Goal: Register for event/course

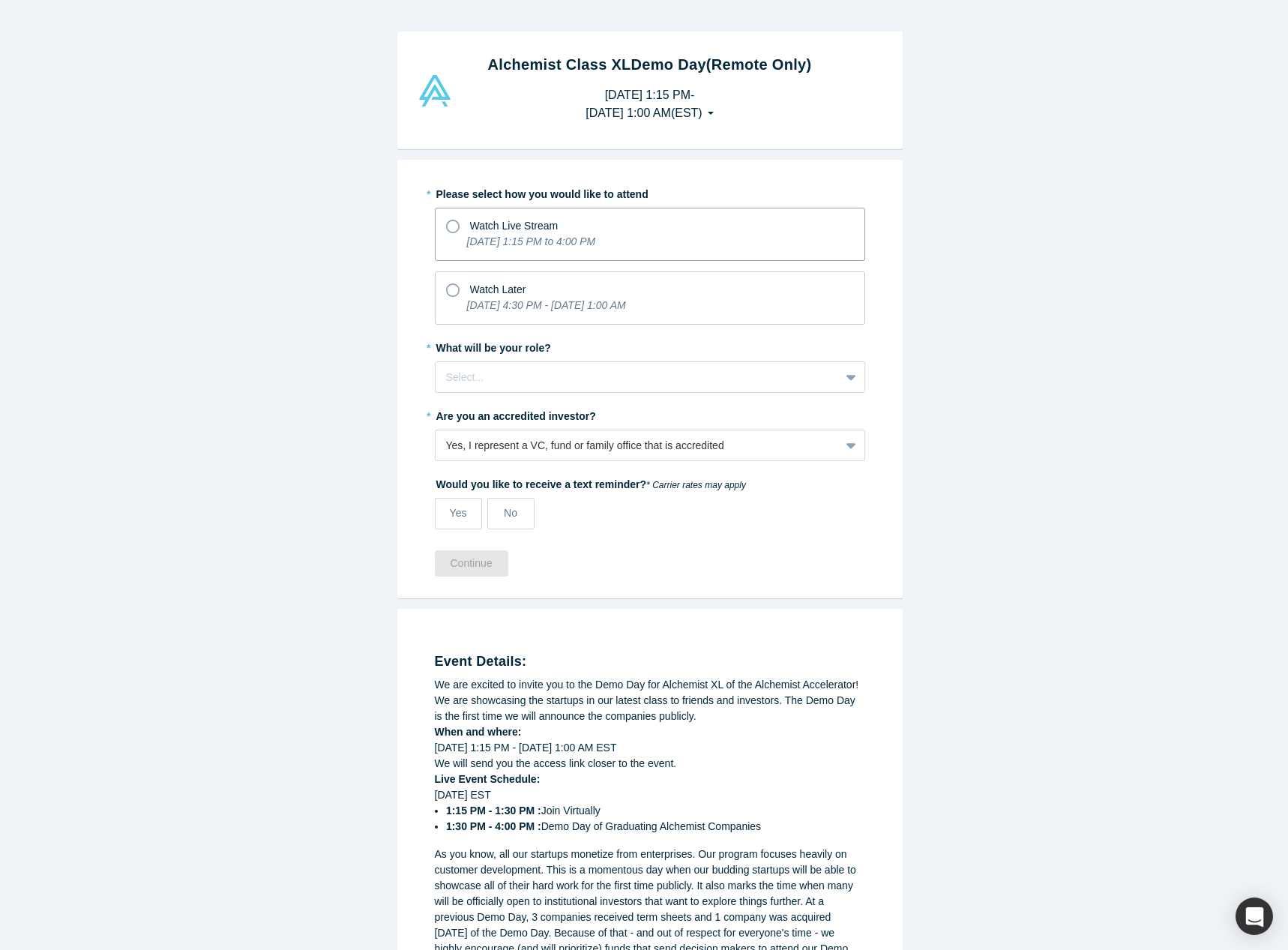
click at [471, 240] on icon "[DATE] 1:15 PM to 4:00 PM" at bounding box center [531, 242] width 129 height 12
click at [0, 0] on input "Watch Live Stream [DATE] 1:15 PM to 4:00 PM" at bounding box center [0, 0] width 0 height 0
click at [533, 370] on div at bounding box center [638, 377] width 383 height 19
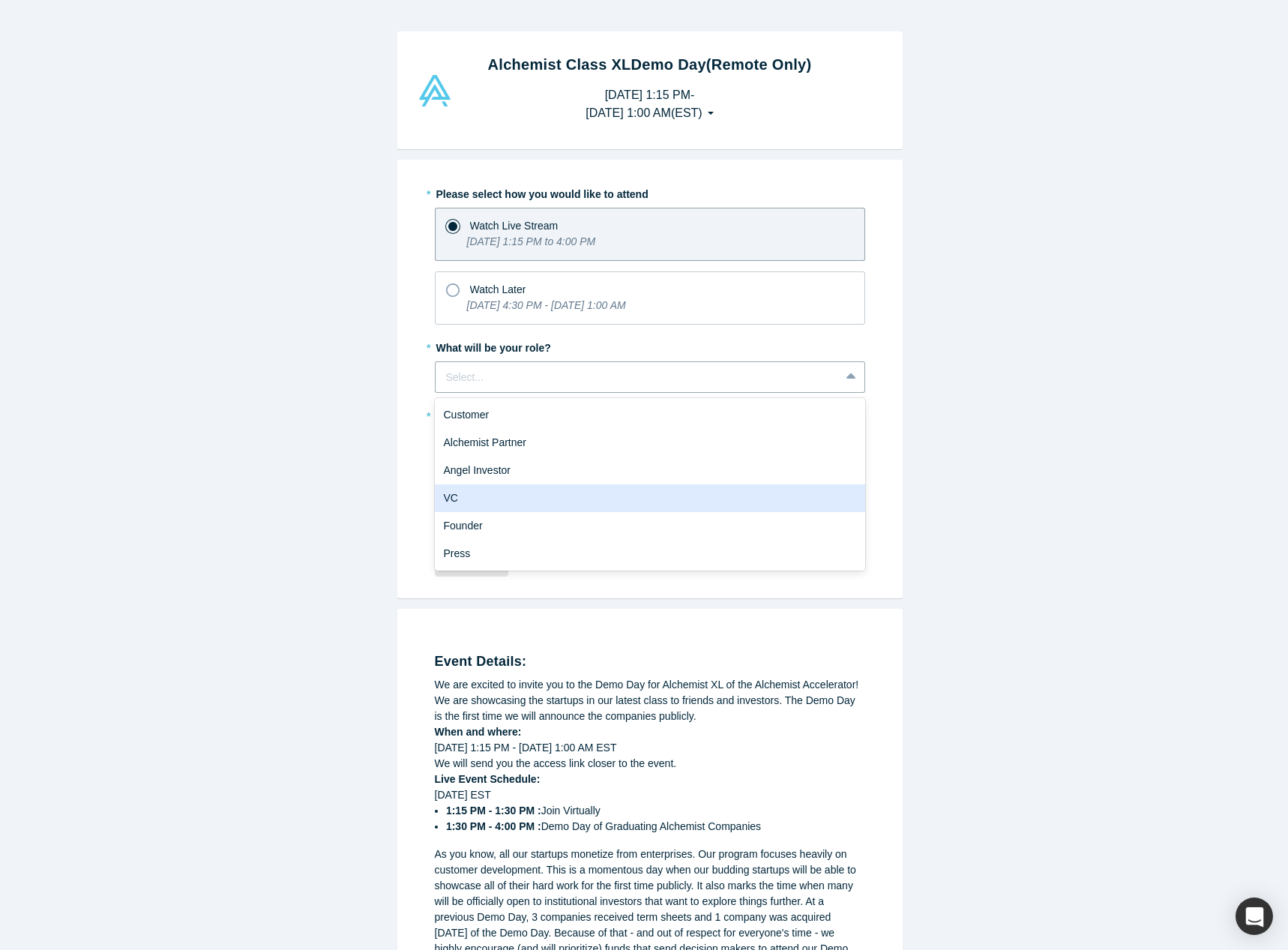
click at [542, 490] on div "VC" at bounding box center [650, 498] width 431 height 28
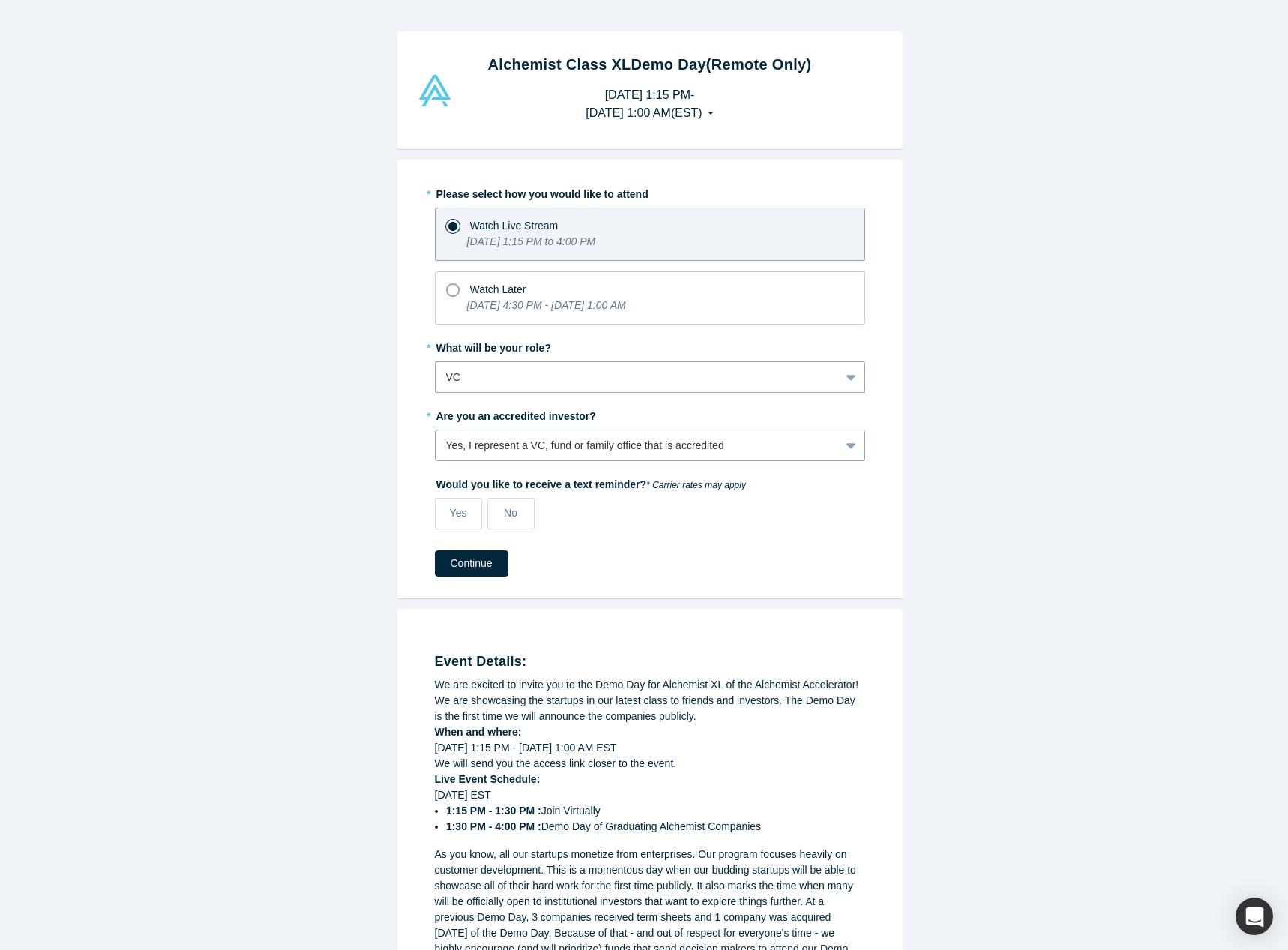
click at [561, 439] on div "Yes, I represent a VC, fund or family office that is accredited" at bounding box center [638, 446] width 383 height 16
click at [504, 502] on label "No" at bounding box center [511, 514] width 47 height 31
click at [0, 0] on input "No" at bounding box center [0, 0] width 0 height 0
click at [449, 560] on button "Continue" at bounding box center [471, 563] width 73 height 26
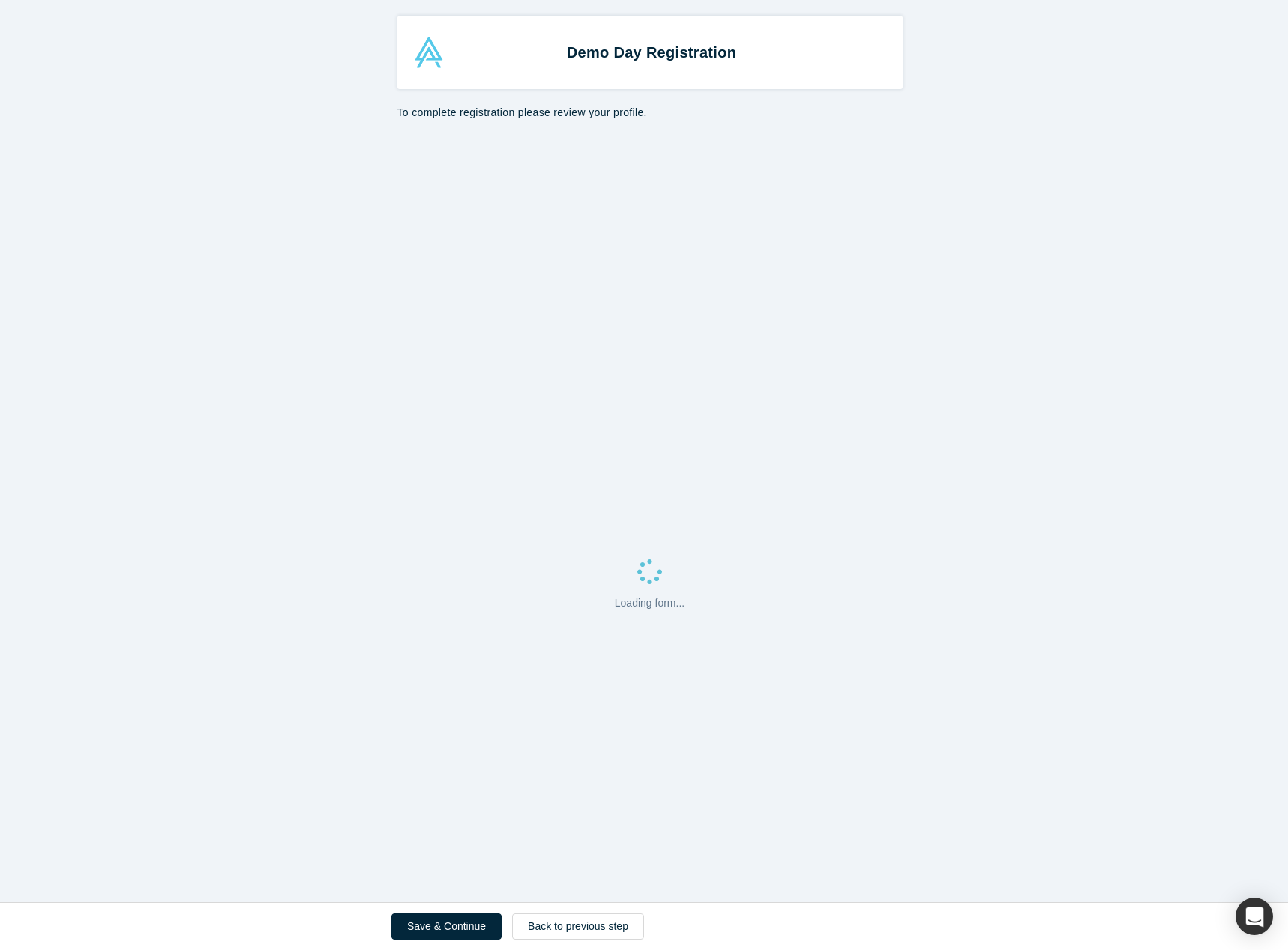
select select "US"
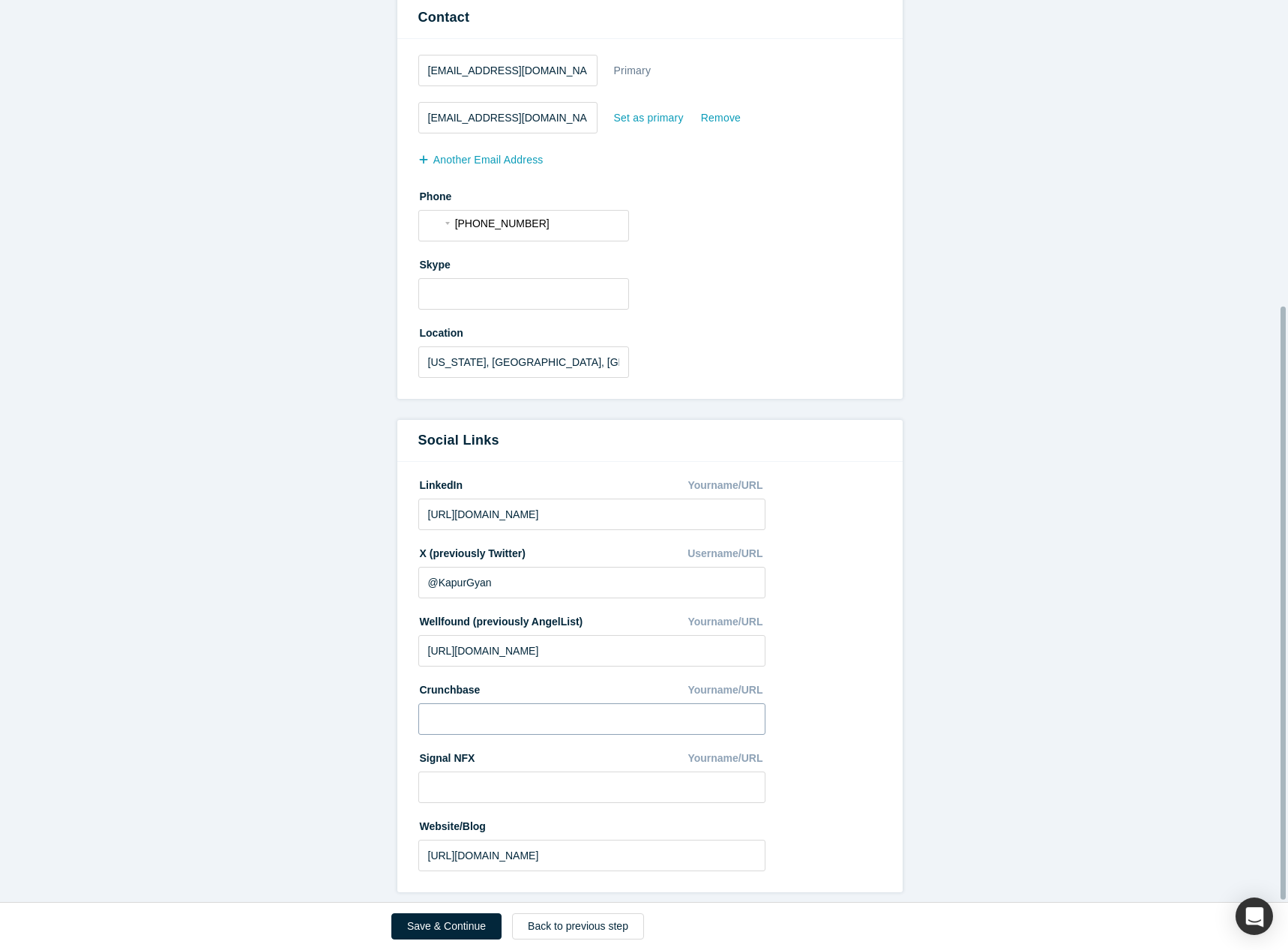
scroll to position [466, 0]
click at [439, 925] on button "Save & Continue" at bounding box center [446, 927] width 110 height 26
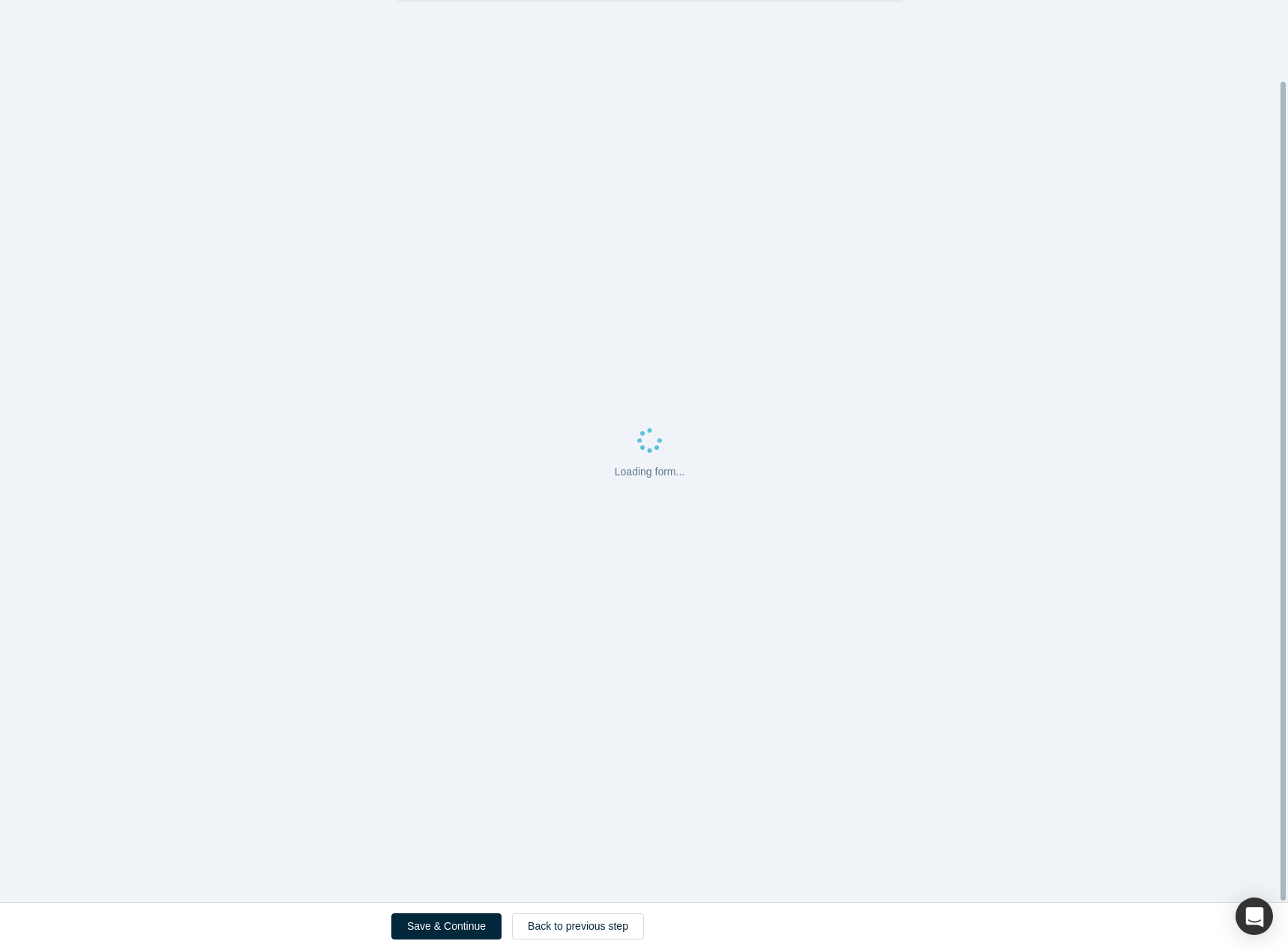
scroll to position [0, 0]
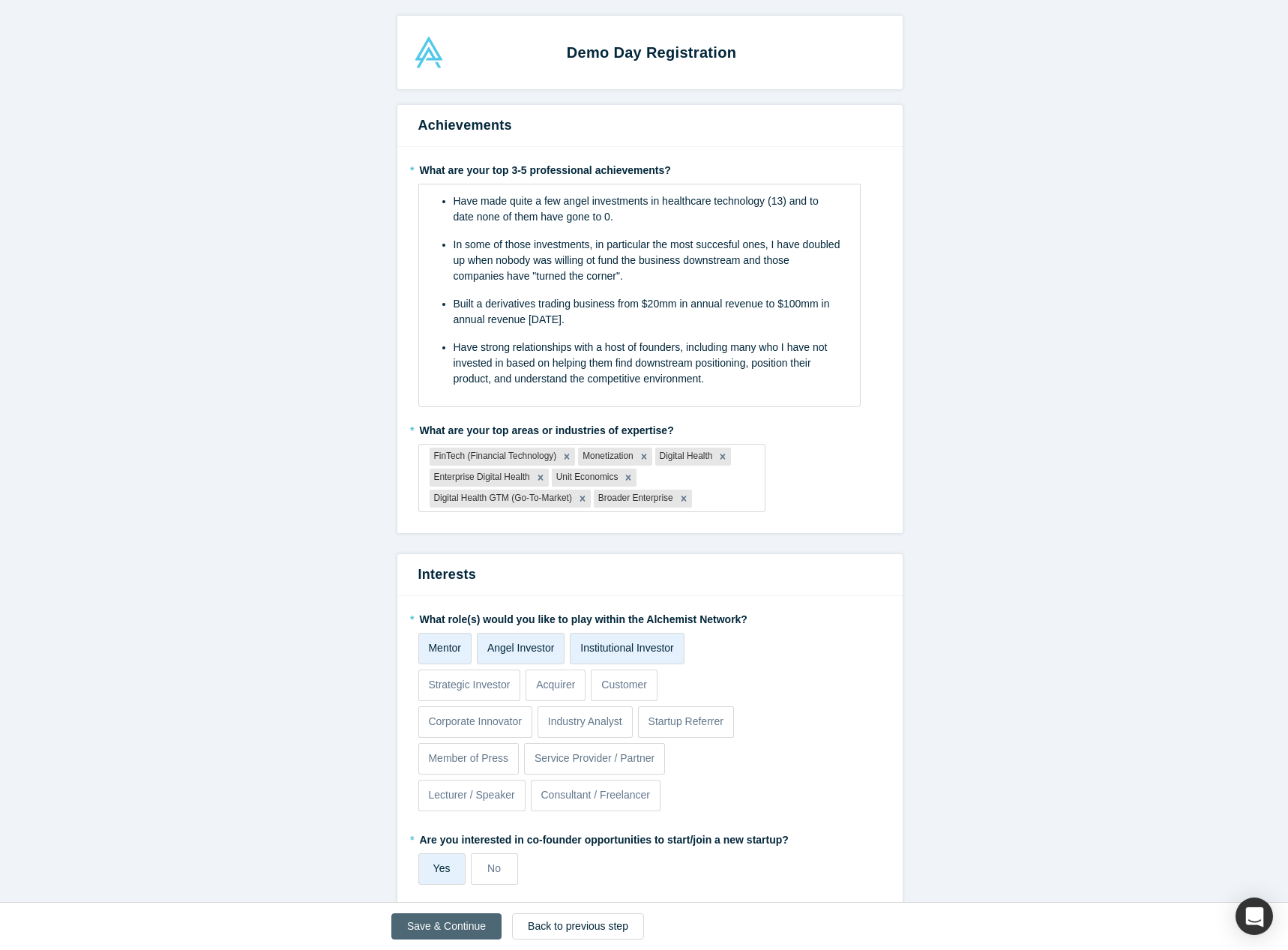
click at [419, 915] on button "Save & Continue" at bounding box center [446, 927] width 110 height 26
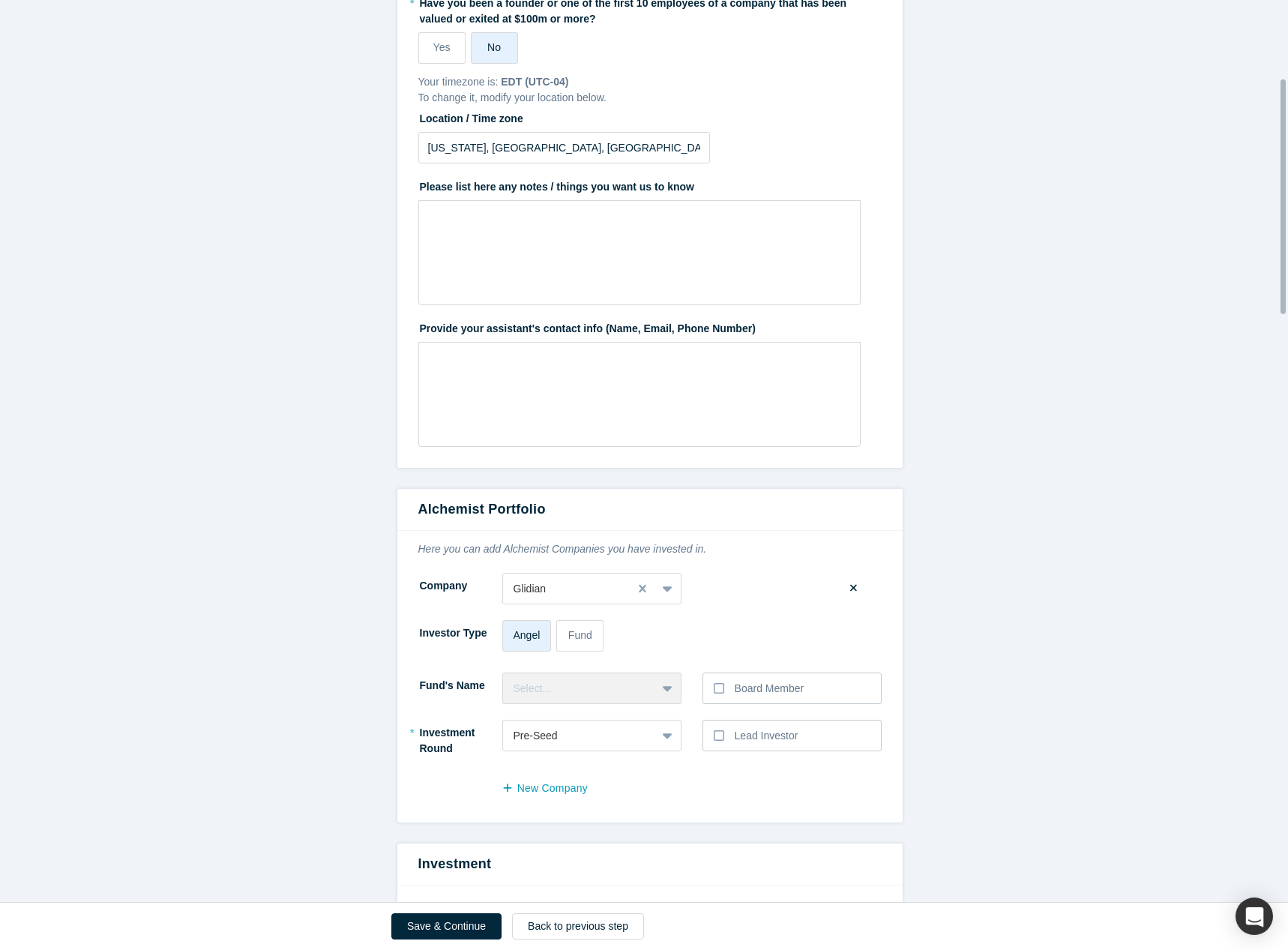
scroll to position [300, 0]
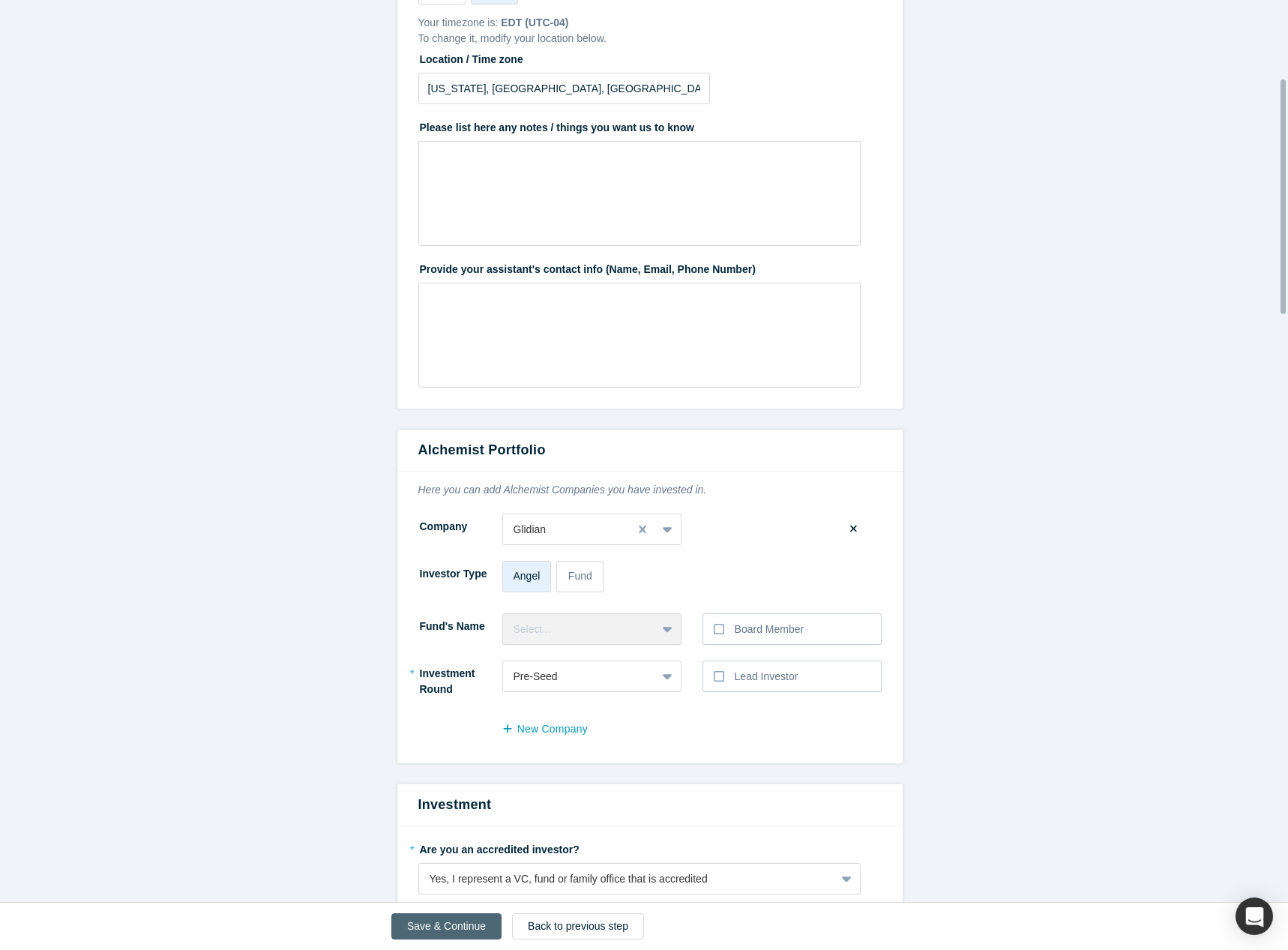
click at [432, 922] on button "Save & Continue" at bounding box center [446, 927] width 110 height 26
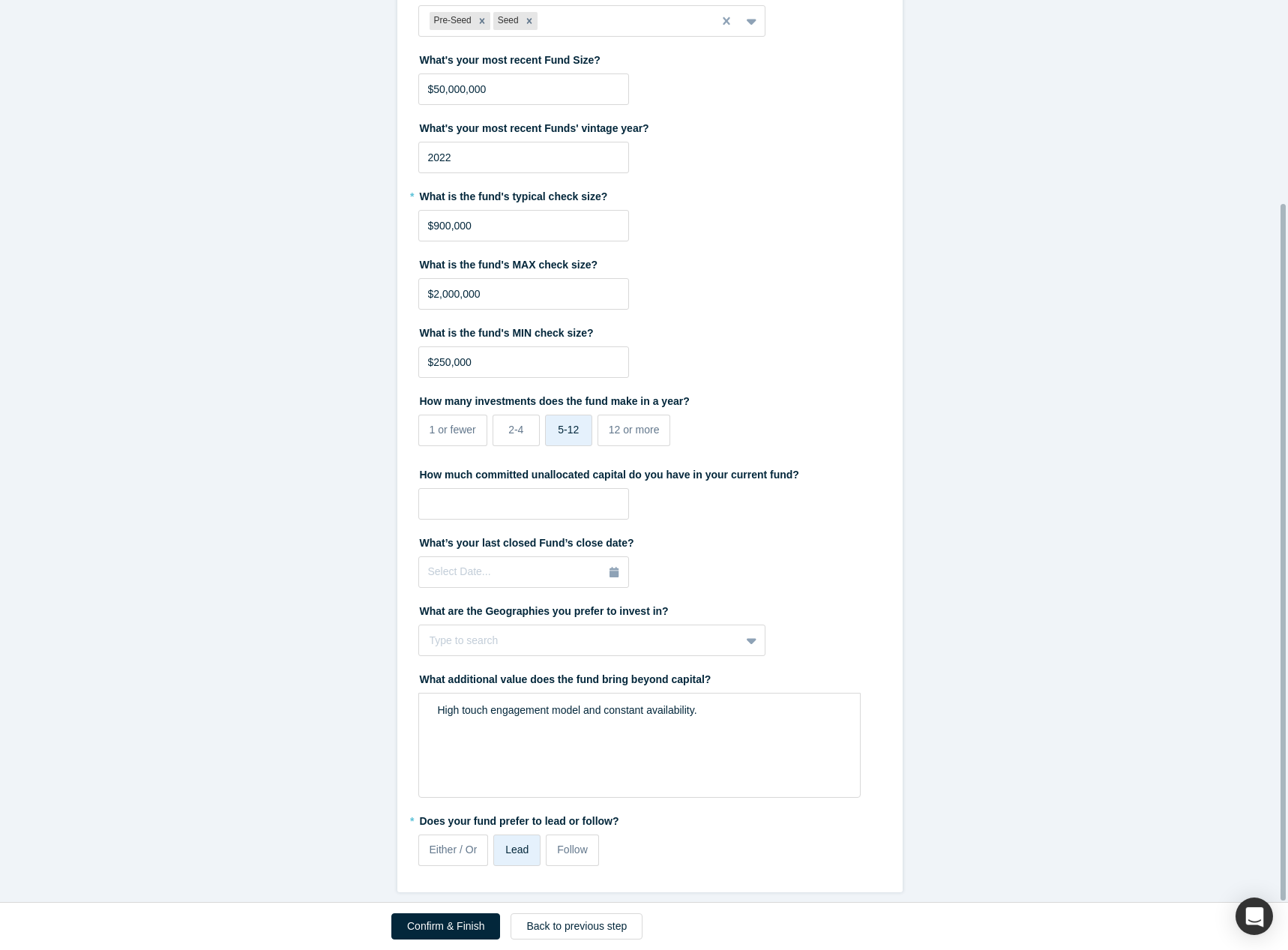
scroll to position [0, 0]
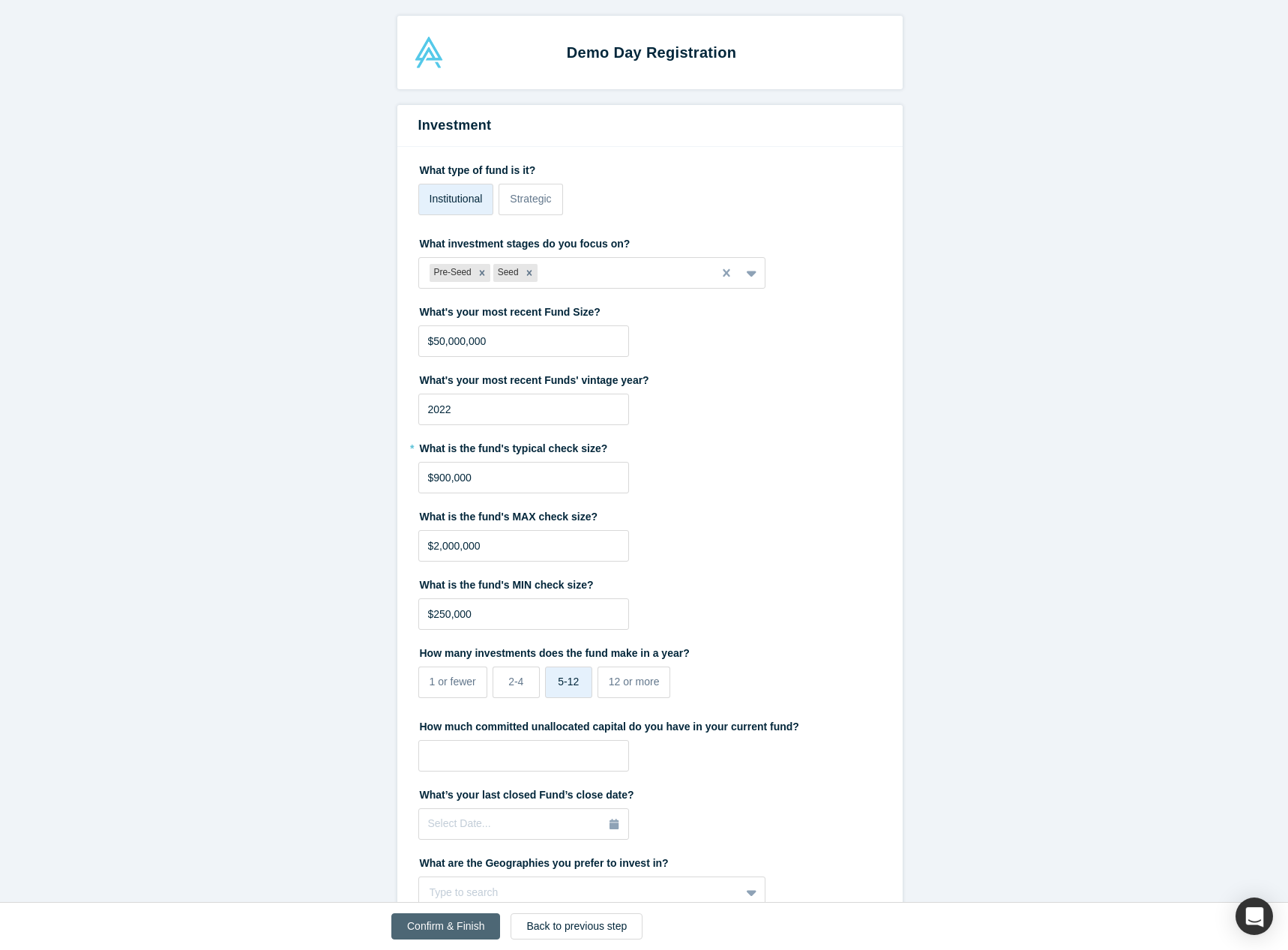
click at [459, 932] on button "Confirm & Finish" at bounding box center [445, 927] width 109 height 26
